Goal: Information Seeking & Learning: Learn about a topic

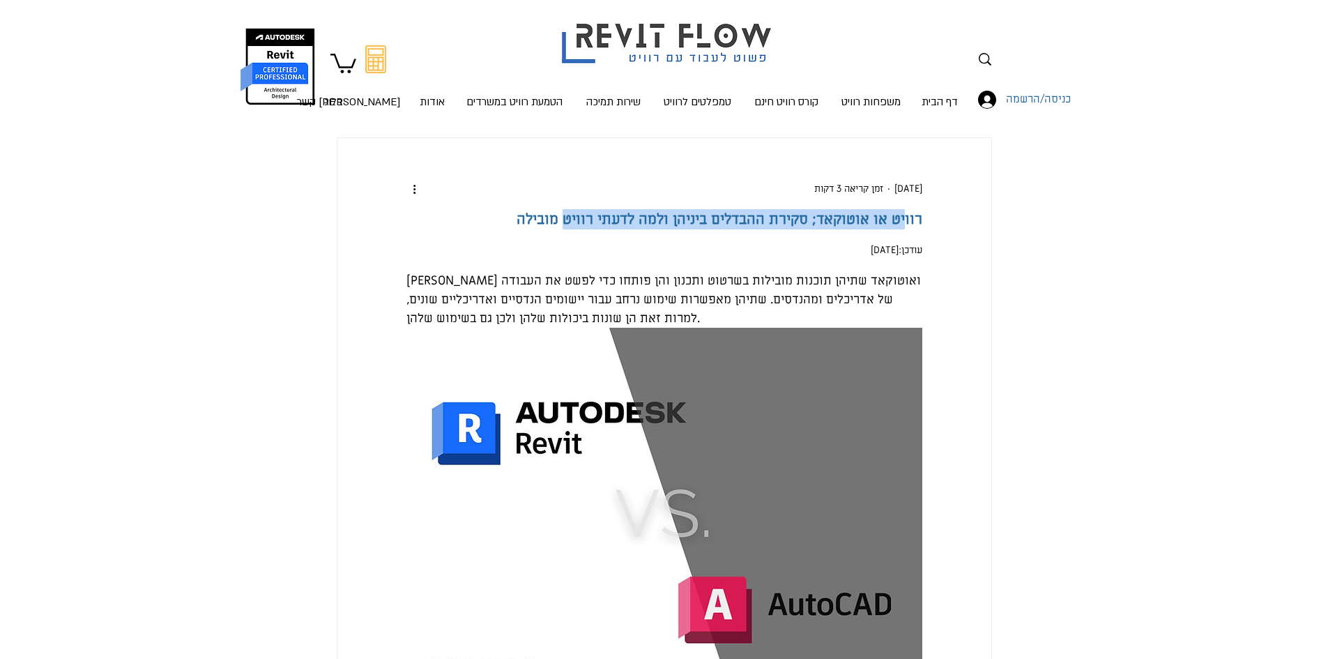
drag, startPoint x: 884, startPoint y: 231, endPoint x: 722, endPoint y: 265, distance: 165.3
click at [722, 229] on h1 "רוויט או אוטוקאד; סקירת ההבדלים ביניהן ולמה לדעתי רוויט מובילה" at bounding box center [664, 219] width 516 height 20
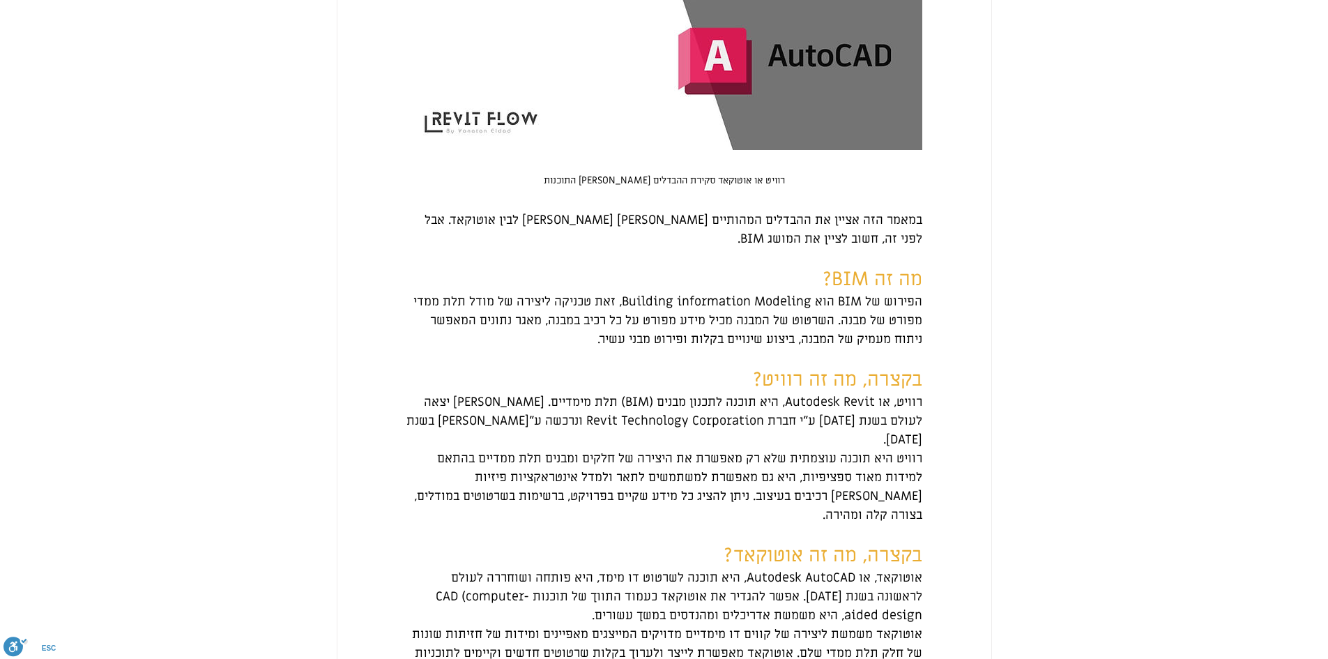
scroll to position [627, 0]
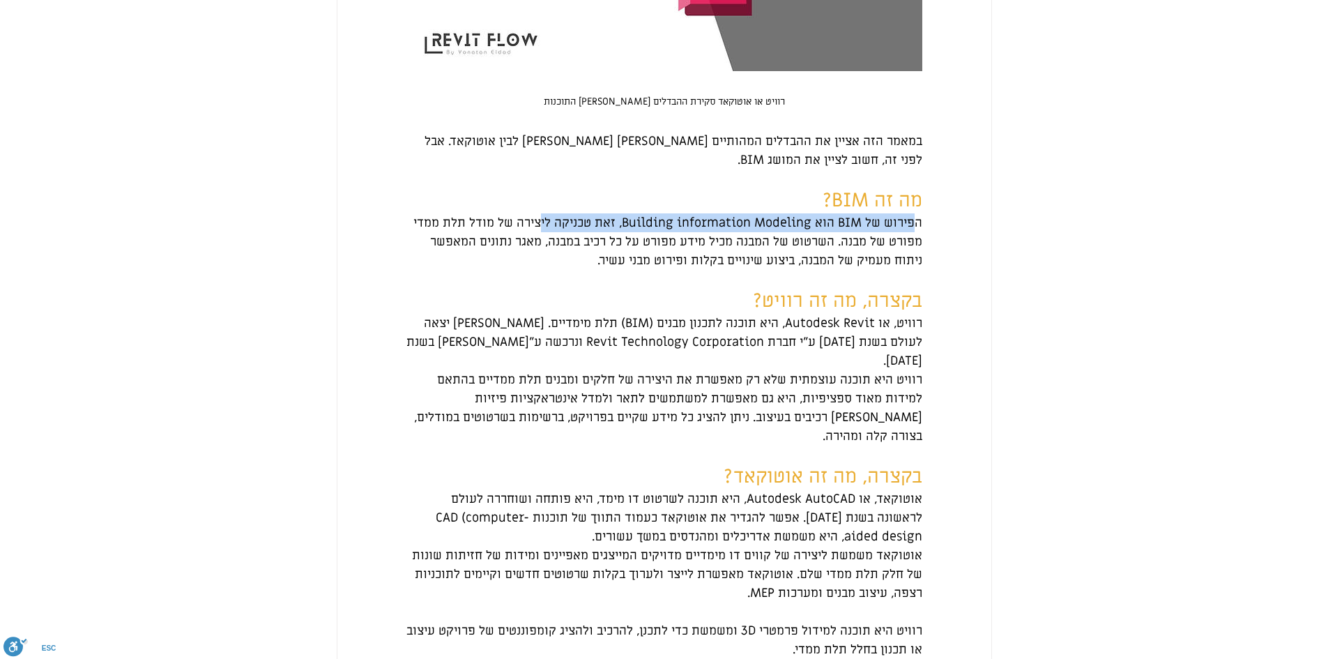
drag, startPoint x: 915, startPoint y: 279, endPoint x: 544, endPoint y: 285, distance: 370.2
click at [544, 268] on span "הפירוש של BIM הוא Building information Modeling, זאת טכניקה ליצירה של מודל תלת …" at bounding box center [666, 242] width 512 height 54
click at [657, 268] on span "הפירוש של BIM הוא Building information Modeling, זאת טכניקה ליצירה של מודל תלת …" at bounding box center [666, 242] width 512 height 54
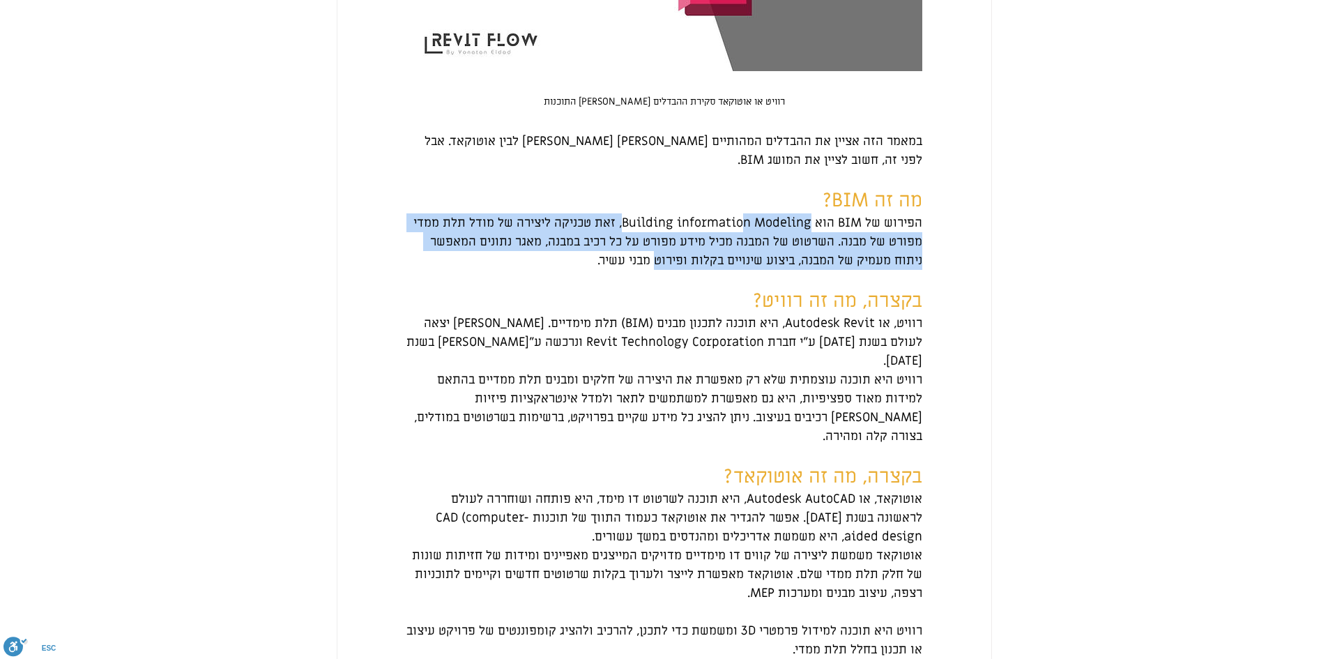
click at [657, 268] on span "הפירוש של BIM הוא Building information Modeling, זאת טכניקה ליצירה של מודל תלת …" at bounding box center [666, 242] width 512 height 54
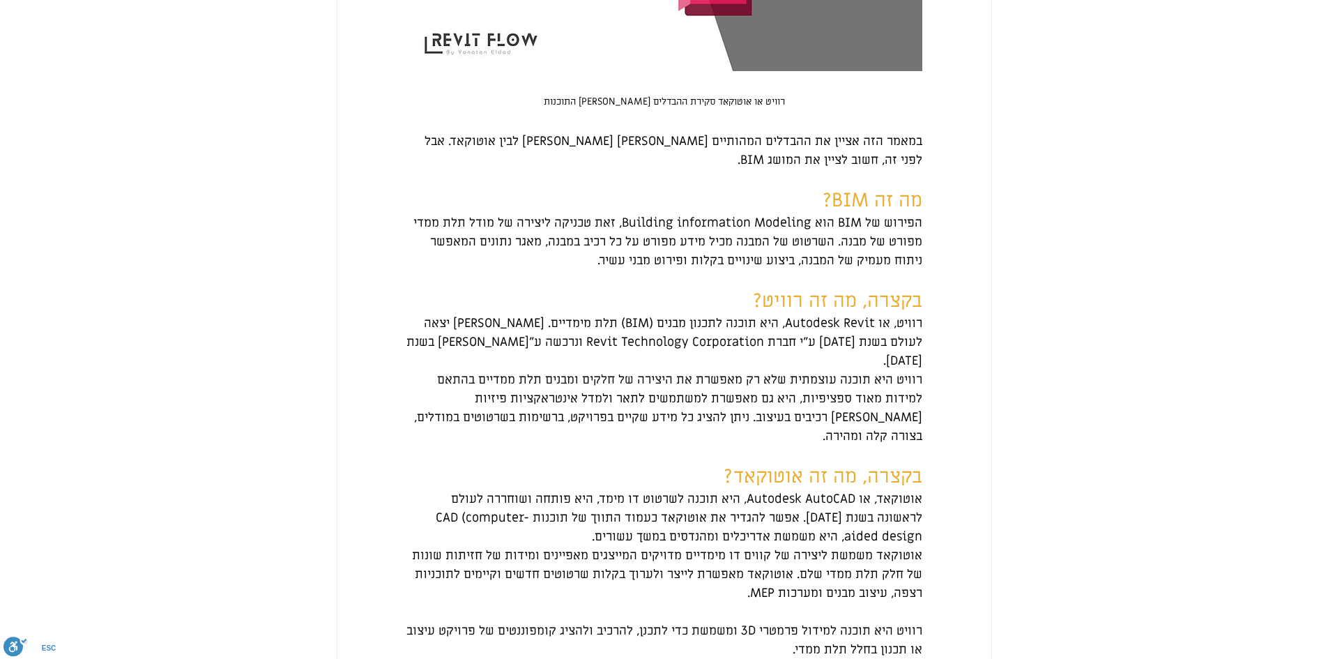
click at [783, 268] on span "הפירוש של BIM הוא Building information Modeling, זאת טכניקה ליצירה של מודל תלת …" at bounding box center [666, 242] width 512 height 54
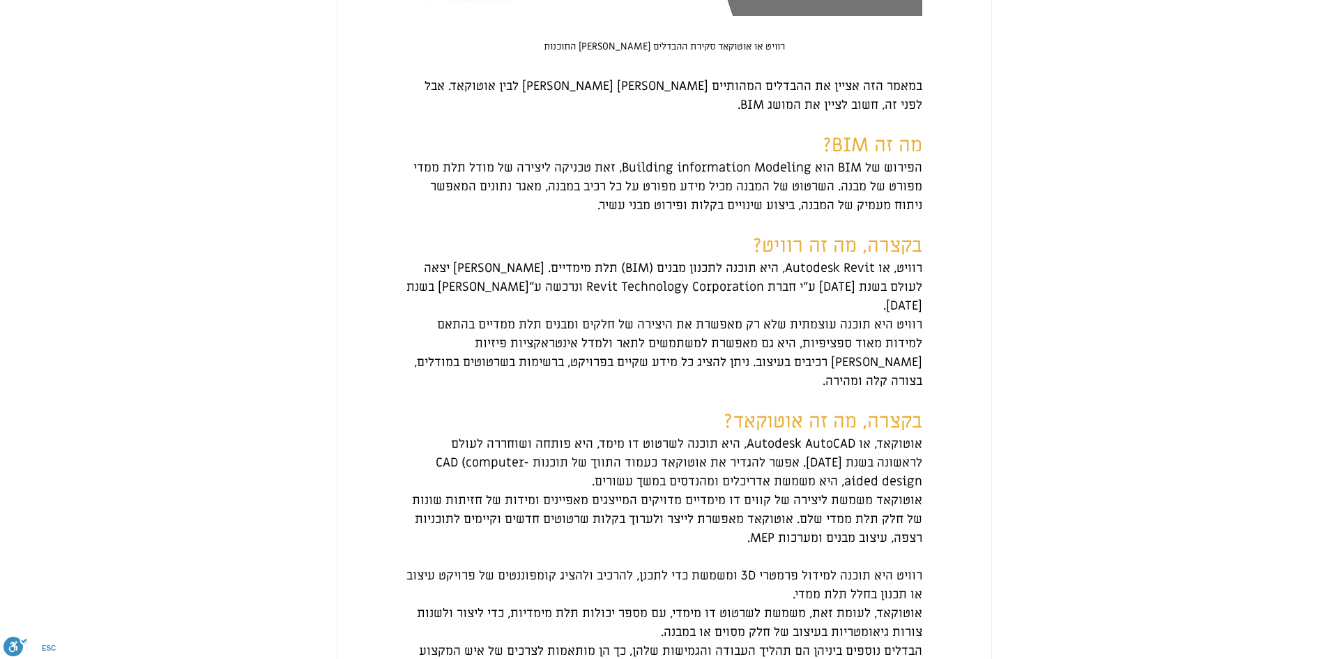
scroll to position [767, 0]
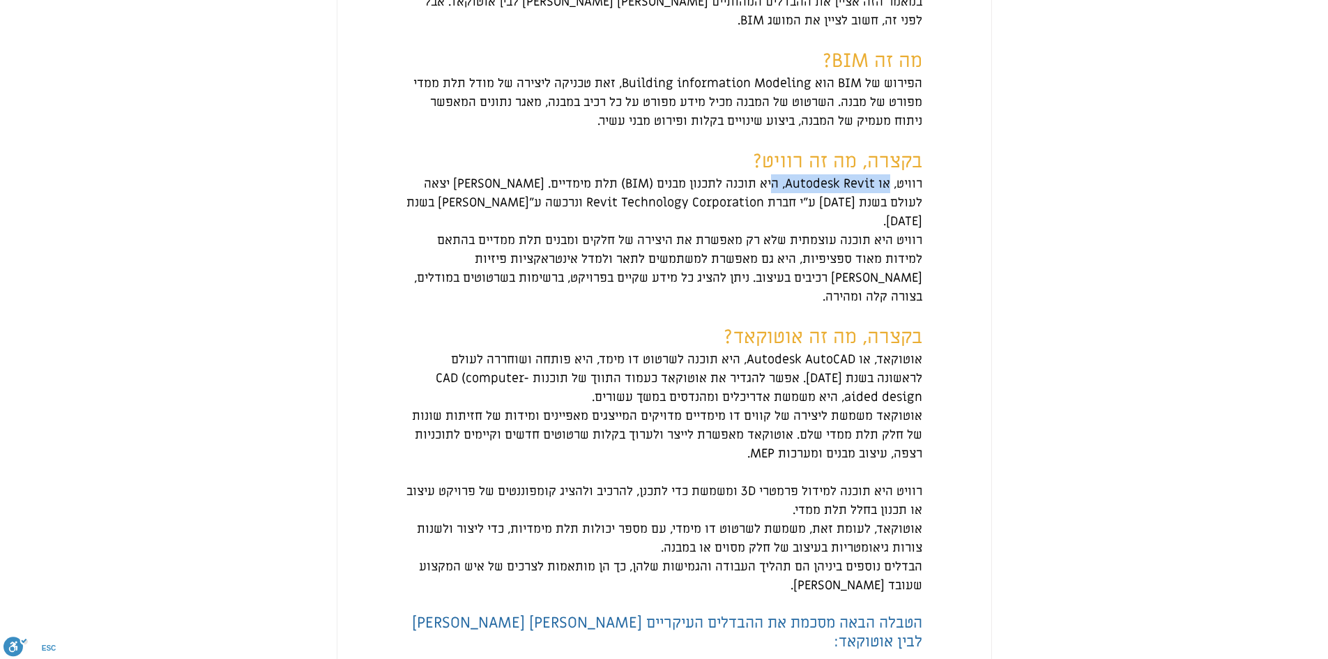
drag, startPoint x: 888, startPoint y: 246, endPoint x: 773, endPoint y: 247, distance: 115.0
click at [773, 229] on span "רוויט, או Autodesk Revit, היא תוכנה לתכנון מבנים (BIM) תלת מימדיים. [PERSON_NAM…" at bounding box center [662, 203] width 519 height 54
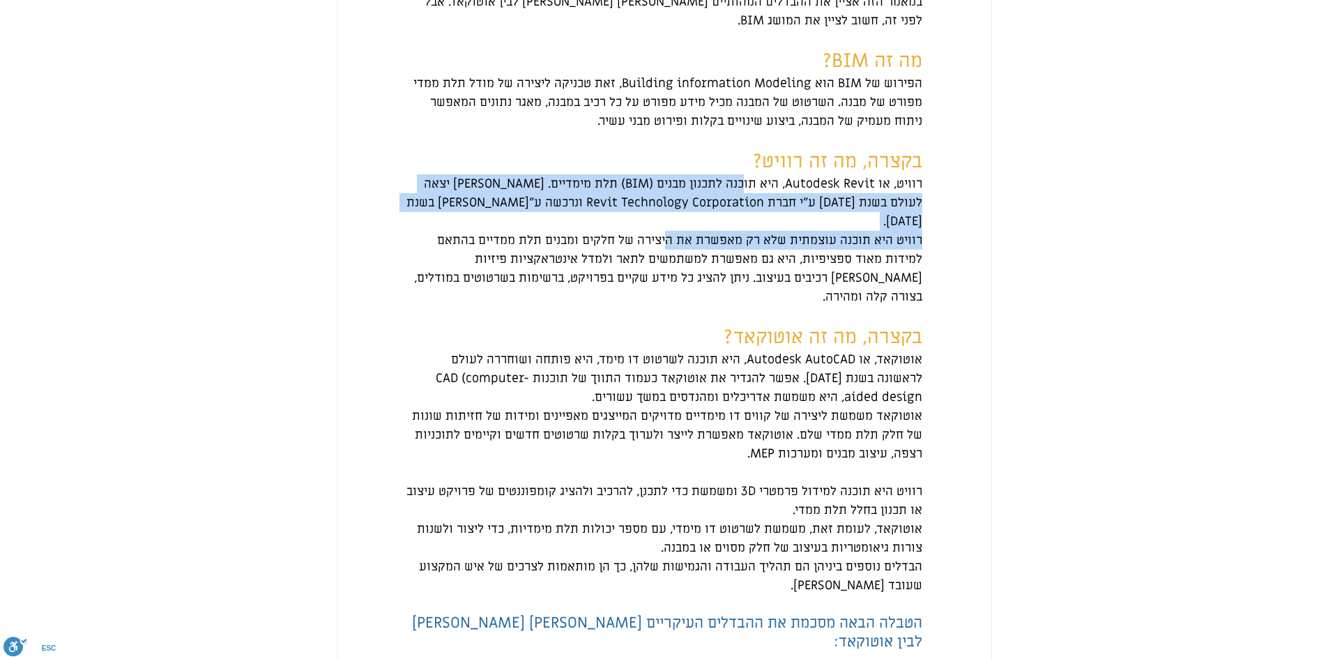
drag, startPoint x: 744, startPoint y: 241, endPoint x: 671, endPoint y: 270, distance: 78.6
click at [671, 270] on span "רוויט היא תוכנה עוצמתית שלא רק מאפשרת את היצירה של חלקים ומבנים תלת ממדיים בהתא…" at bounding box center [664, 268] width 516 height 75
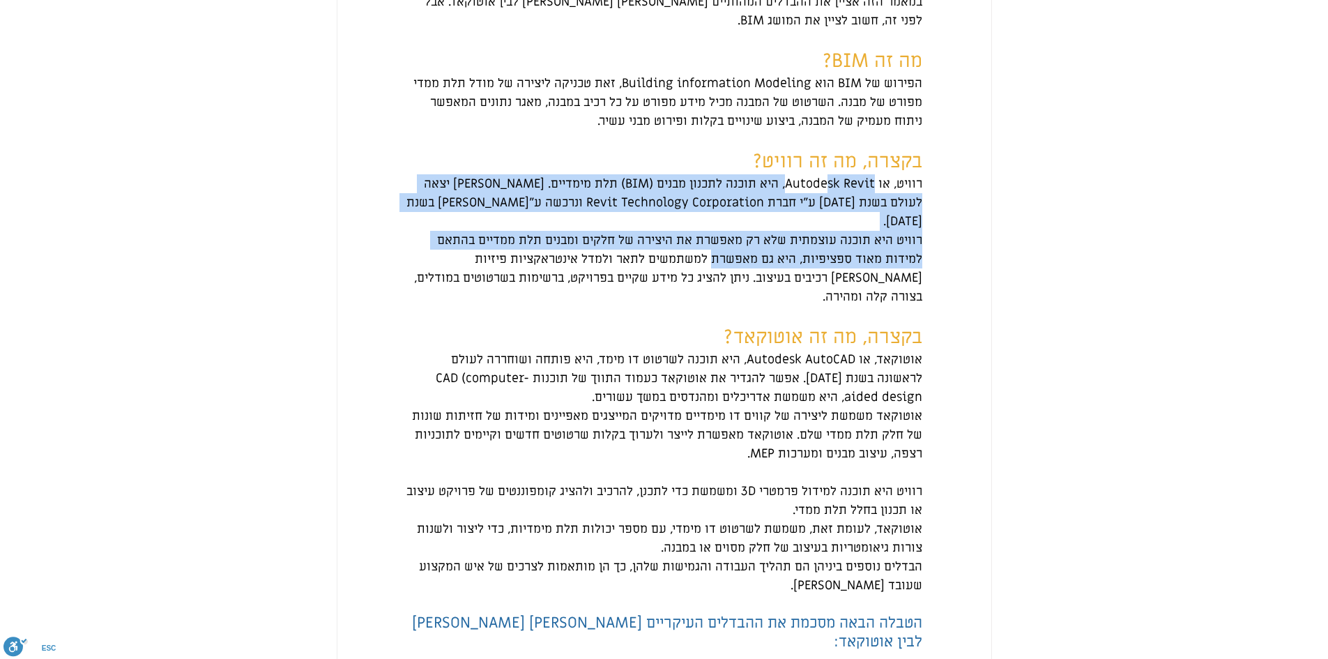
drag, startPoint x: 779, startPoint y: 274, endPoint x: 715, endPoint y: 291, distance: 65.8
click at [715, 291] on span "רוויט היא תוכנה עוצמתית שלא רק מאפשרת את היצירה של חלקים ומבנים תלת ממדיים בהתא…" at bounding box center [667, 268] width 512 height 72
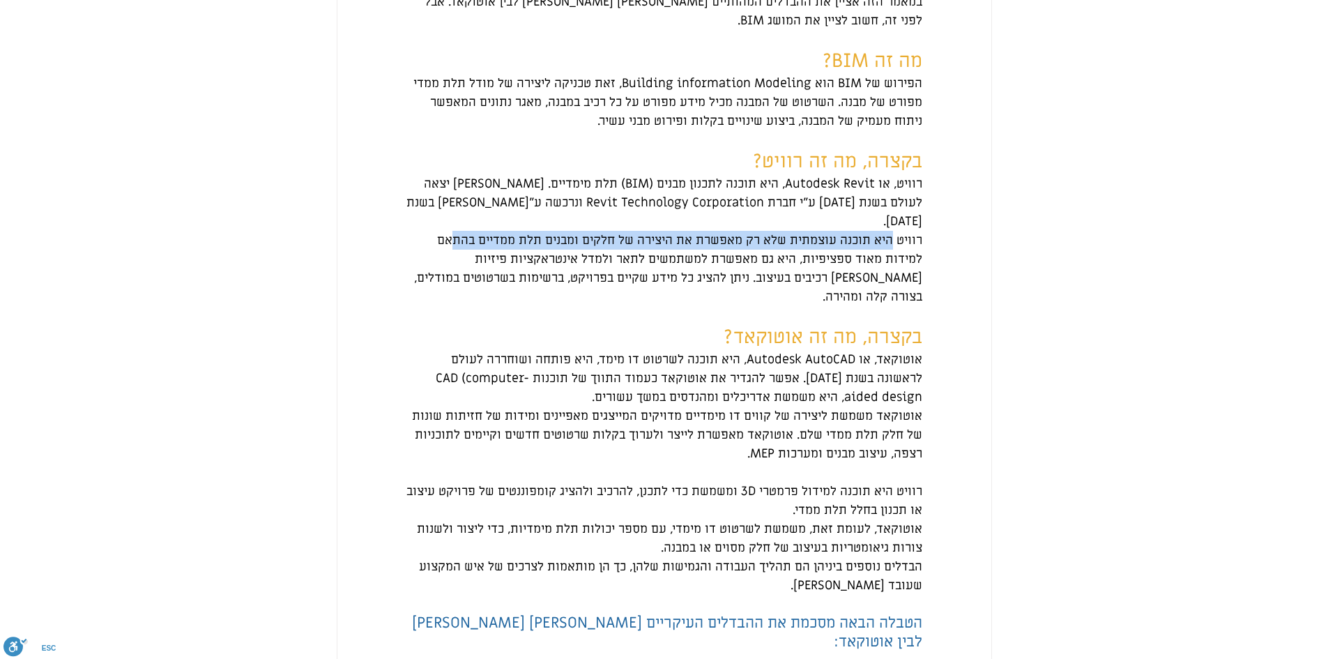
drag, startPoint x: 814, startPoint y: 282, endPoint x: 457, endPoint y: 288, distance: 356.9
click at [457, 286] on span "רוויט היא תוכנה עוצמתית שלא רק מאפשרת את היצירה של חלקים ומבנים תלת ממדיים בהתא…" at bounding box center [667, 268] width 512 height 72
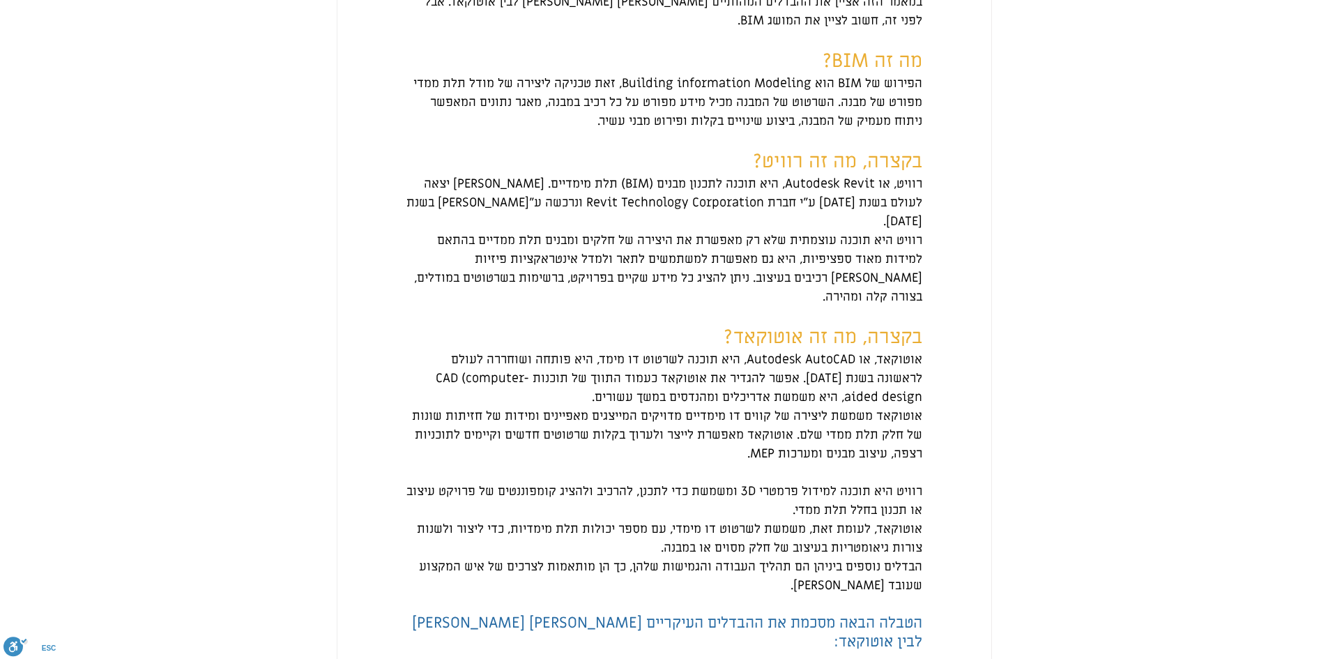
click at [457, 289] on span "רוויט היא תוכנה עוצמתית שלא רק מאפשרת את היצירה של חלקים ומבנים תלת ממדיים בהתא…" at bounding box center [664, 268] width 516 height 75
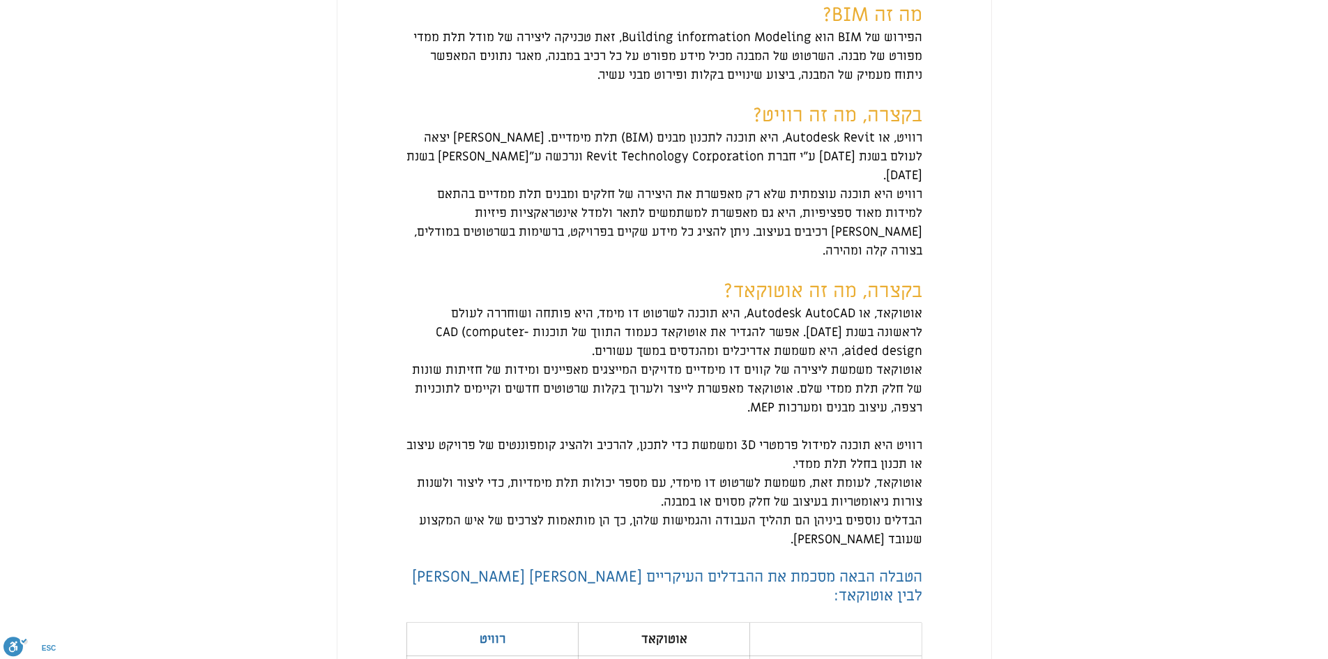
scroll to position [836, 0]
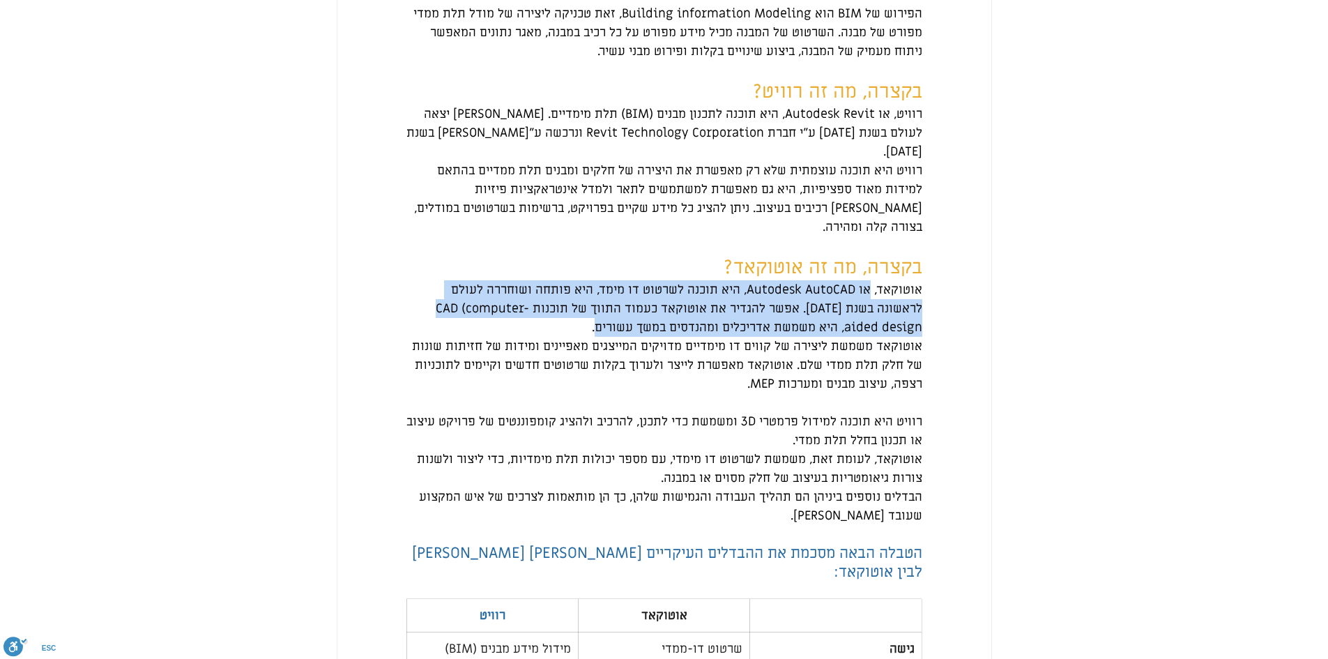
drag, startPoint x: 871, startPoint y: 312, endPoint x: 523, endPoint y: 348, distance: 350.4
click at [523, 337] on span "אוטוקאד, או Autodesk AutoCAD, היא תוכנה לשרטוט דו מימד, היא פותחה ושוחררה לעולם…" at bounding box center [664, 308] width 516 height 56
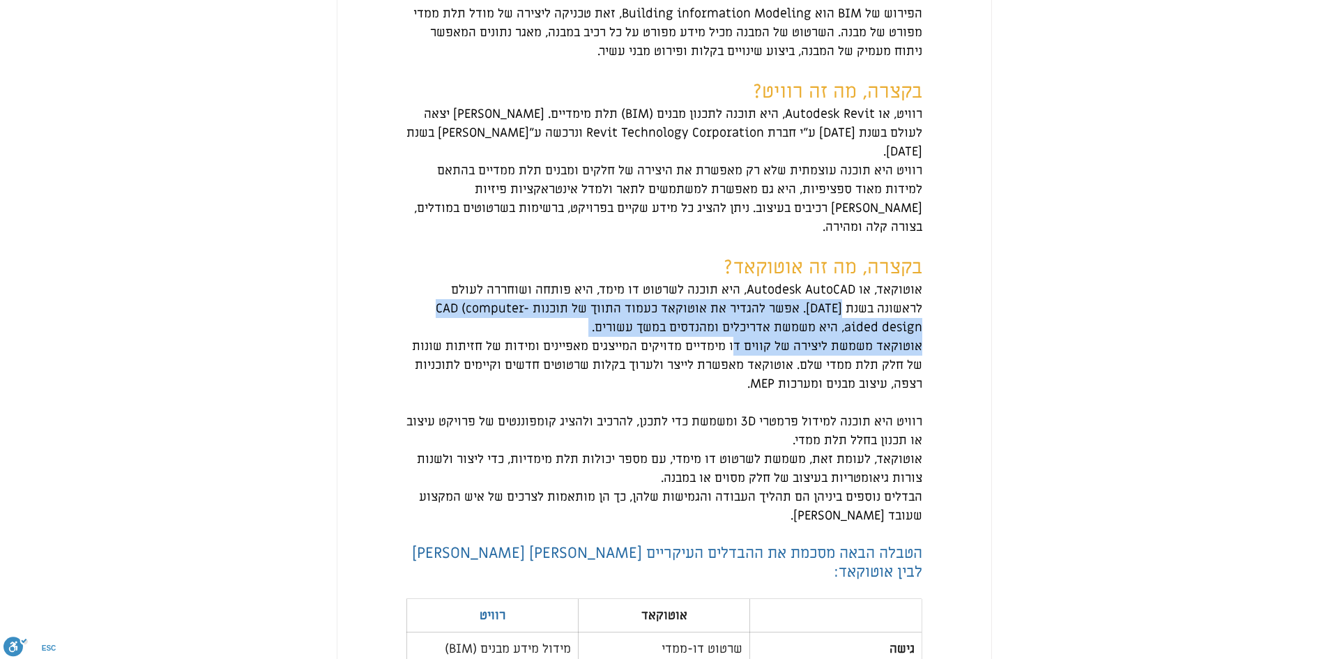
drag, startPoint x: 889, startPoint y: 323, endPoint x: 738, endPoint y: 362, distance: 155.5
click at [738, 362] on span "אוטוקאד משמשת ליצירה של קווים דו מימדיים מדויקים המייצגים מאפיינים ומידות של חז…" at bounding box center [665, 365] width 514 height 54
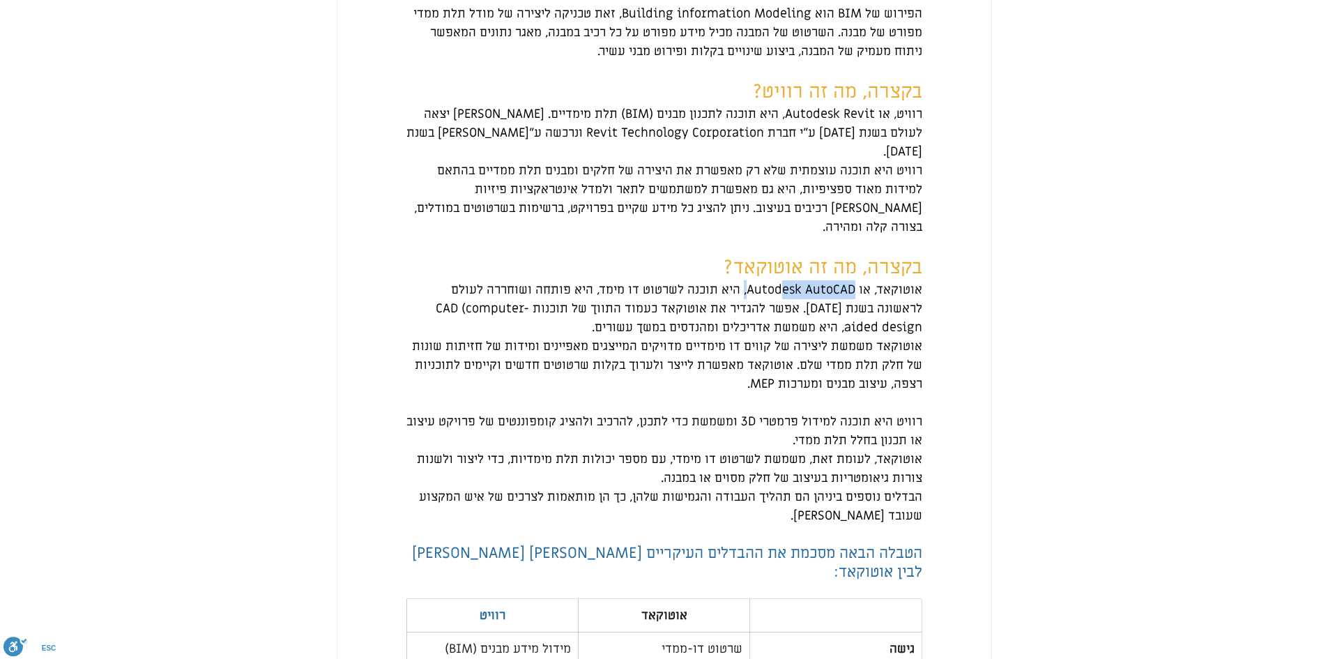
drag, startPoint x: 747, startPoint y: 304, endPoint x: 784, endPoint y: 305, distance: 37.7
click at [784, 305] on span "אוטוקאד, או Autodesk AutoCAD, היא תוכנה לשרטוט דו מימד, היא פותחה ושוחררה לעולם…" at bounding box center [679, 309] width 487 height 54
click at [786, 305] on span "אוטוקאד, או Autodesk AutoCAD, היא תוכנה לשרטוט דו מימד, היא פותחה ושוחררה לעולם…" at bounding box center [679, 309] width 487 height 54
click at [805, 306] on span "אוטוקאד, או Autodesk AutoCAD, היא תוכנה לשרטוט דו מימד, היא פותחה ושוחררה לעולם…" at bounding box center [679, 309] width 487 height 54
drag, startPoint x: 802, startPoint y: 307, endPoint x: 749, endPoint y: 307, distance: 52.3
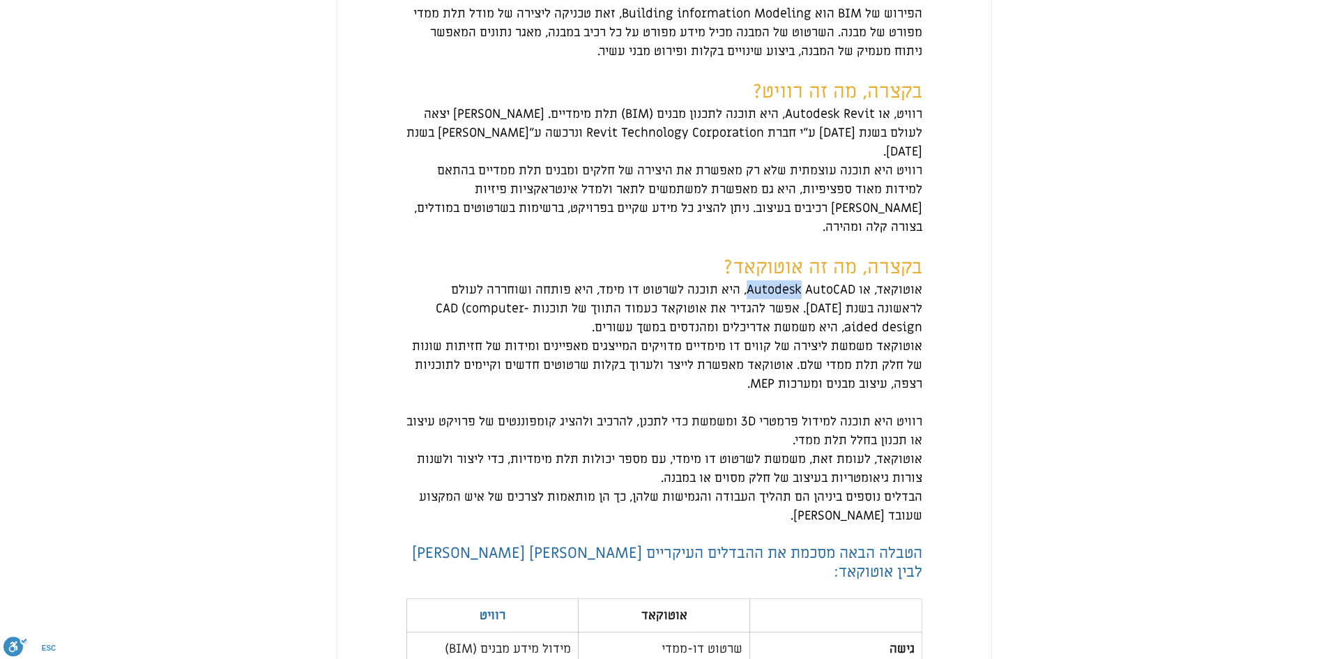
click at [749, 307] on span "אוטוקאד, או Autodesk AutoCAD, היא תוכנה לשרטוט דו מימד, היא פותחה ושוחררה לעולם…" at bounding box center [679, 309] width 487 height 54
copy span "Autodesk"
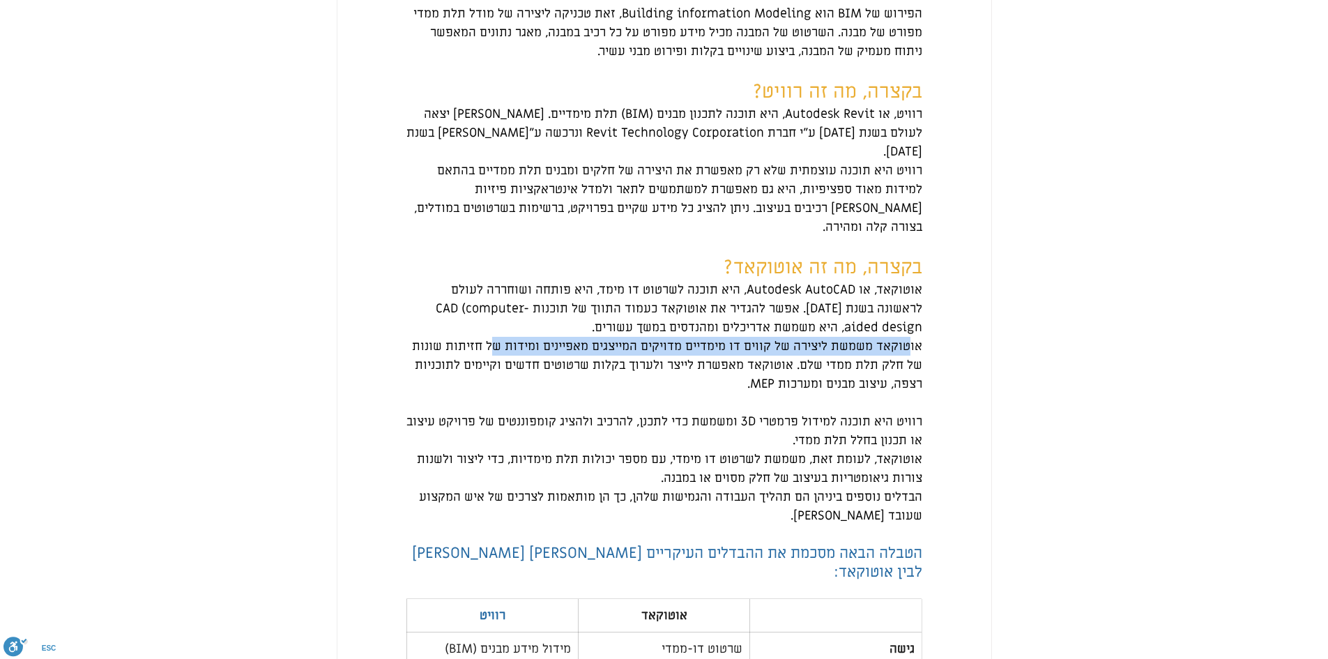
drag, startPoint x: 910, startPoint y: 374, endPoint x: 496, endPoint y: 368, distance: 414.1
click at [496, 368] on span "אוטוקאד משמשת ליצירה של קווים דו מימדיים מדויקים המייצגים מאפיינים ומידות של חז…" at bounding box center [665, 365] width 514 height 54
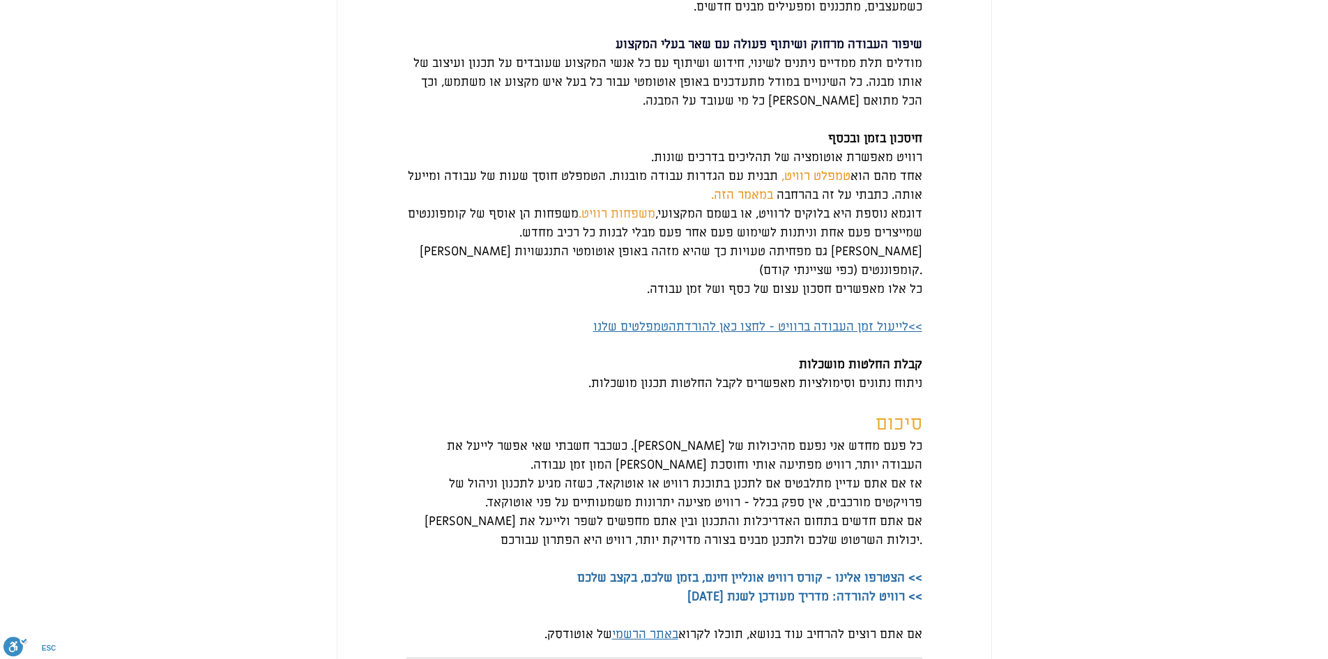
scroll to position [2033, 0]
